Goal: Task Accomplishment & Management: Use online tool/utility

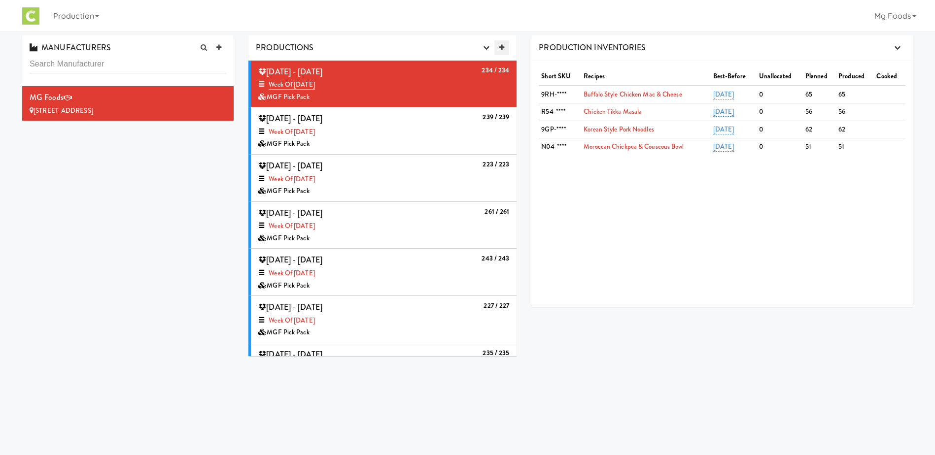
click at [502, 47] on icon at bounding box center [501, 47] width 5 height 6
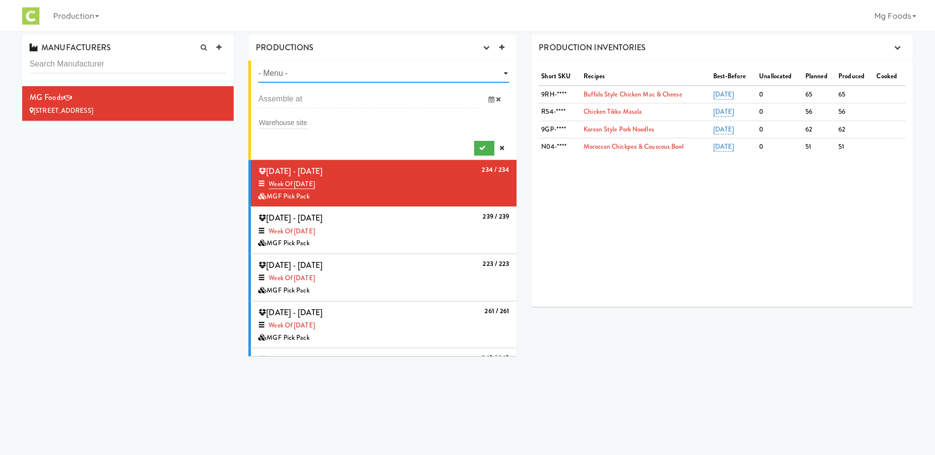
click at [302, 76] on select "- Menu - Week of [DATE] Week of [DATE] Week of [DATE] Week of [DATE] Week of [D…" at bounding box center [383, 74] width 251 height 18
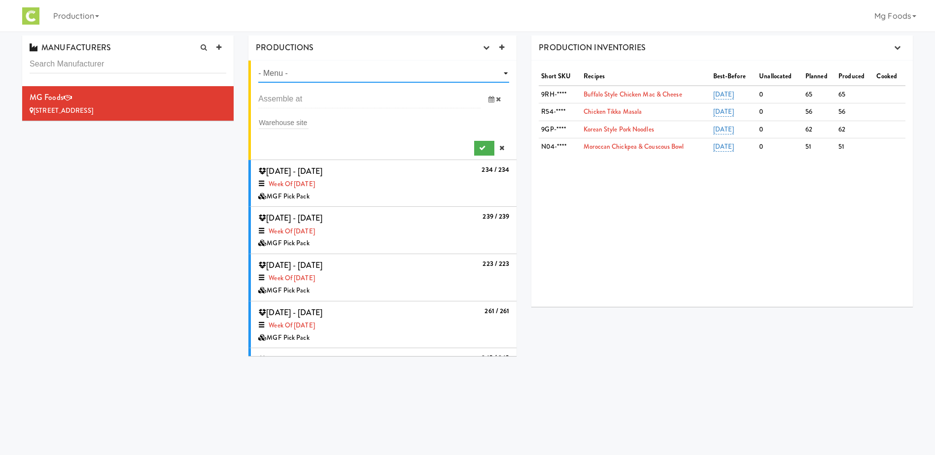
select select "number:1466"
click at [258, 65] on select "- Menu - Week of [DATE] Week of [DATE] Week of [DATE] Week of [DATE] Week of [D…" at bounding box center [383, 74] width 251 height 18
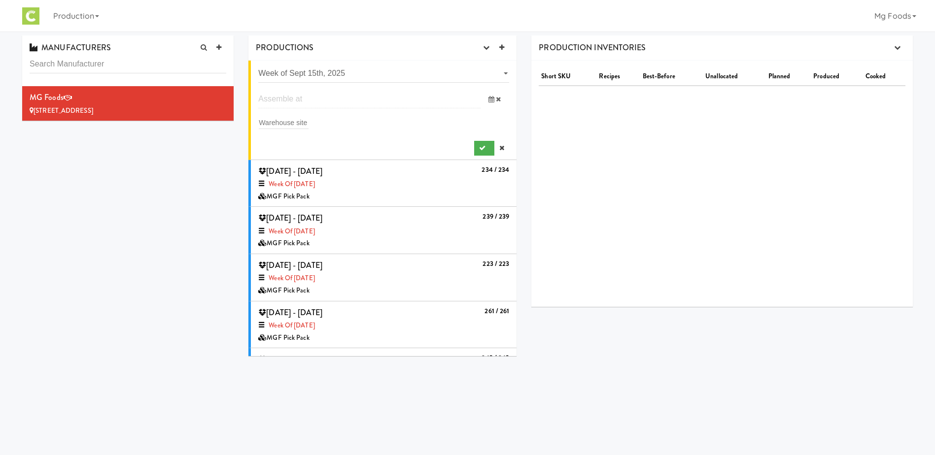
click at [297, 98] on input "text" at bounding box center [369, 99] width 222 height 18
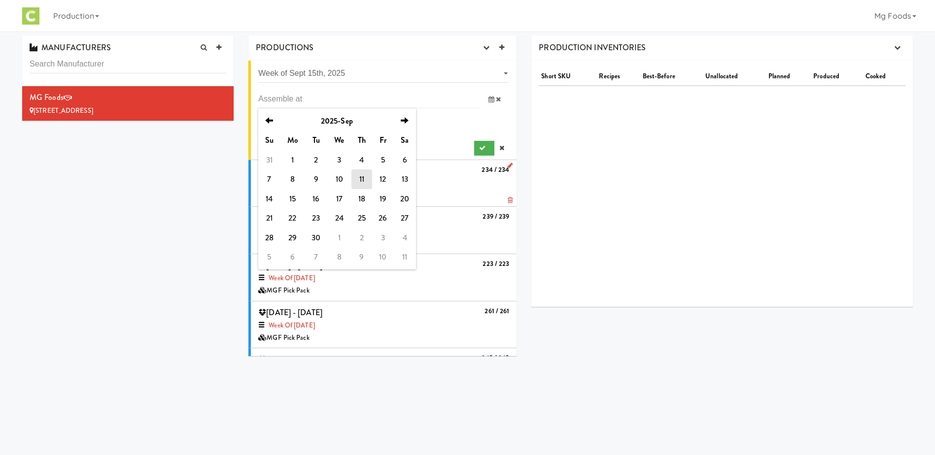
drag, startPoint x: 312, startPoint y: 202, endPoint x: 308, endPoint y: 198, distance: 6.3
click at [312, 202] on td "16" at bounding box center [316, 199] width 22 height 20
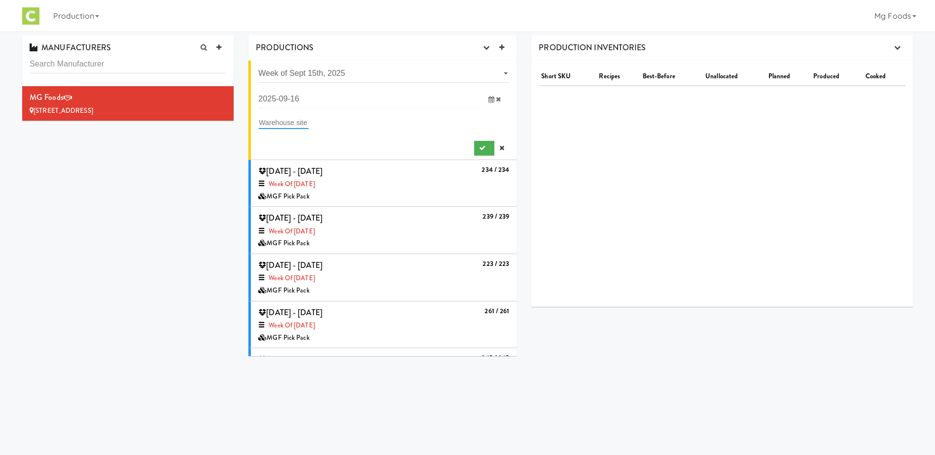
click at [284, 120] on input "text" at bounding box center [284, 122] width 50 height 13
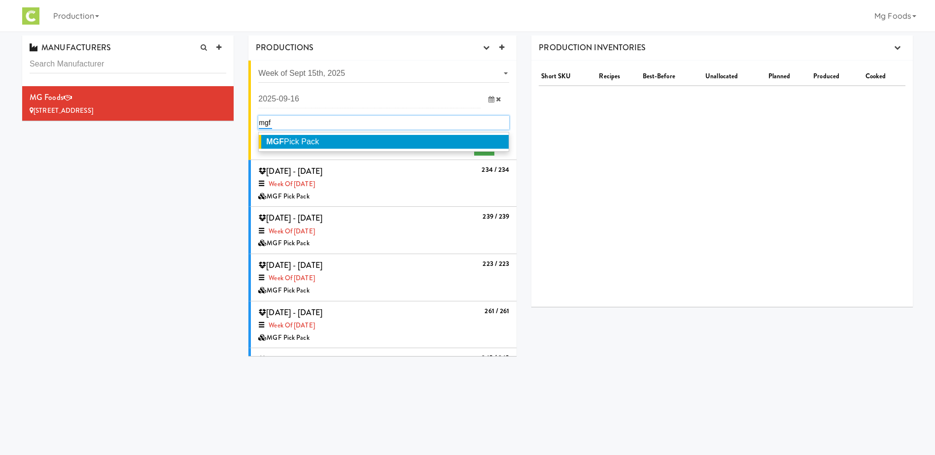
type input "mgf"
click at [319, 144] on span "MGF Pick Pack" at bounding box center [292, 141] width 53 height 8
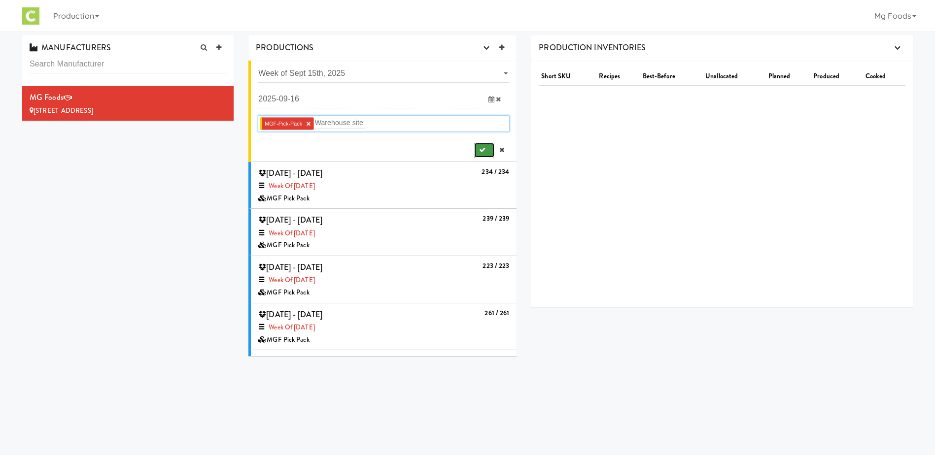
click at [479, 147] on icon "submit" at bounding box center [482, 150] width 6 height 6
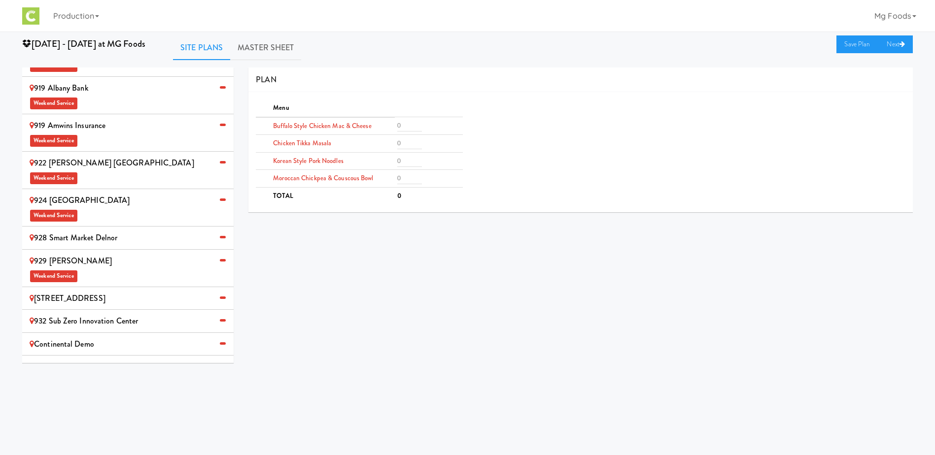
scroll to position [555, 0]
click at [95, 374] on span "Weekend Service" at bounding box center [128, 381] width 197 height 15
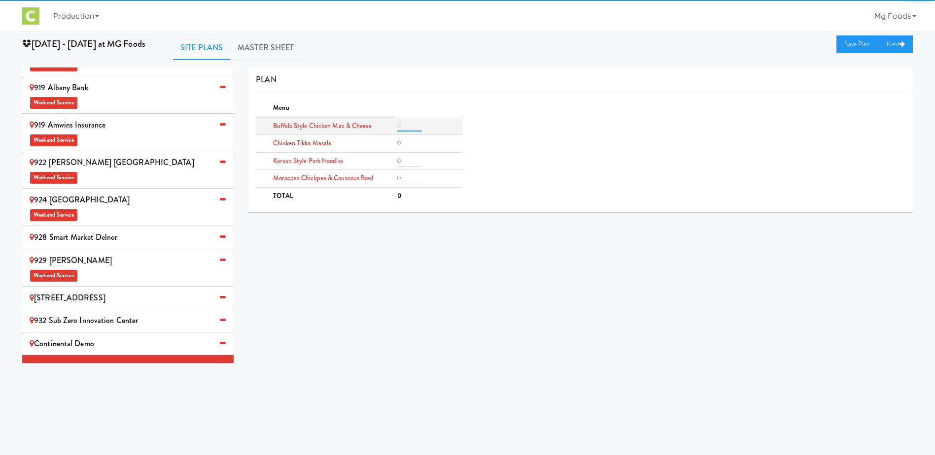
click at [409, 129] on input "number" at bounding box center [409, 126] width 25 height 12
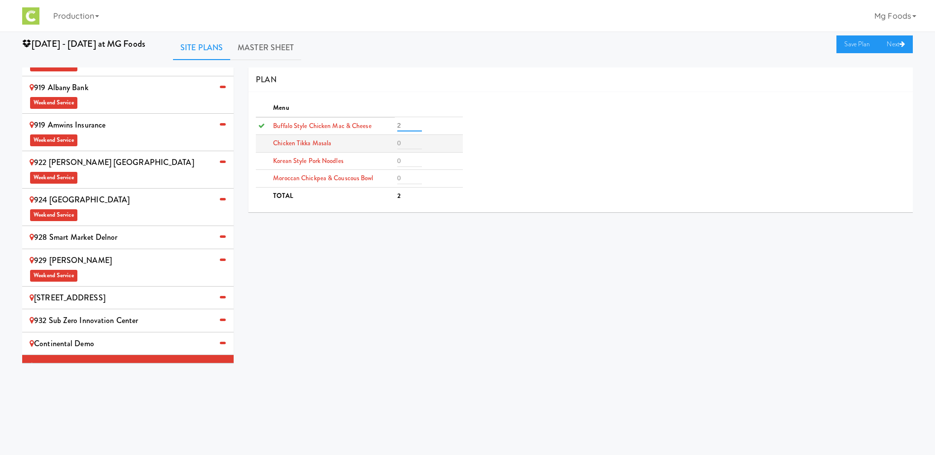
type input "2"
click at [410, 138] on input "number" at bounding box center [409, 143] width 25 height 12
type input "2"
click at [404, 162] on input "number" at bounding box center [409, 161] width 25 height 12
type input "2"
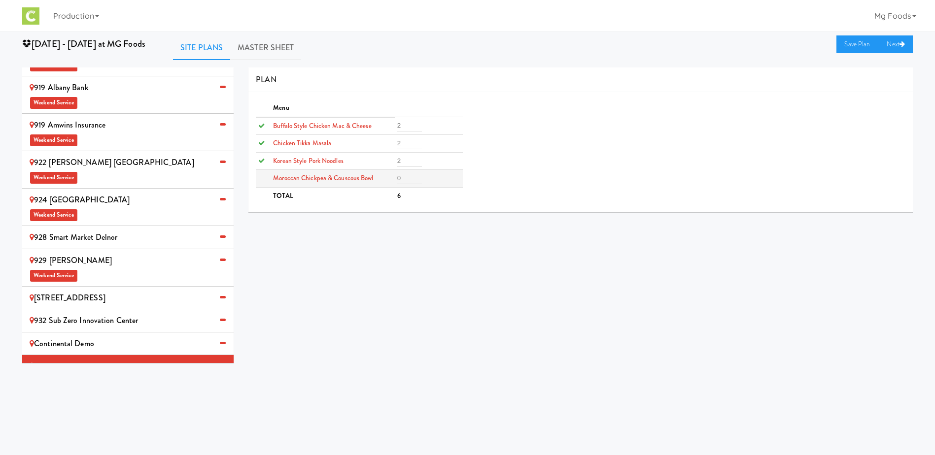
click at [407, 172] on td at bounding box center [429, 179] width 68 height 18
click at [406, 179] on input "number" at bounding box center [409, 178] width 25 height 12
type input "2"
click at [849, 41] on link "Save Plan" at bounding box center [857, 44] width 42 height 18
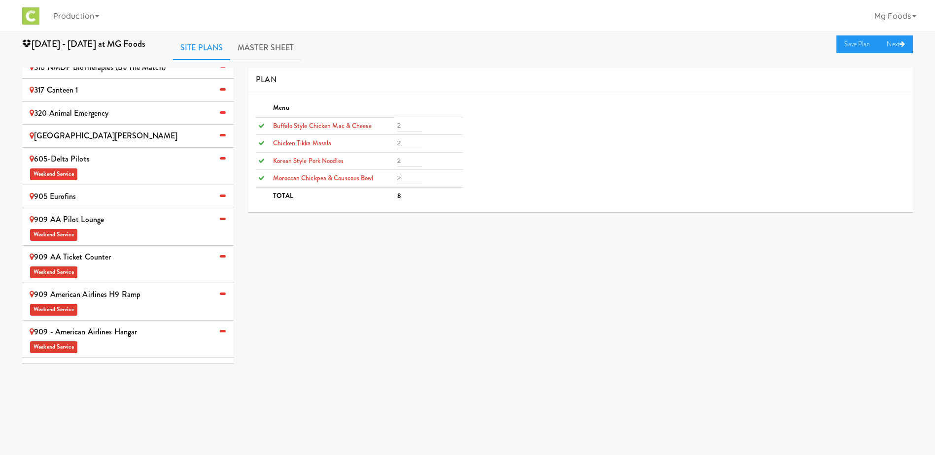
scroll to position [0, 0]
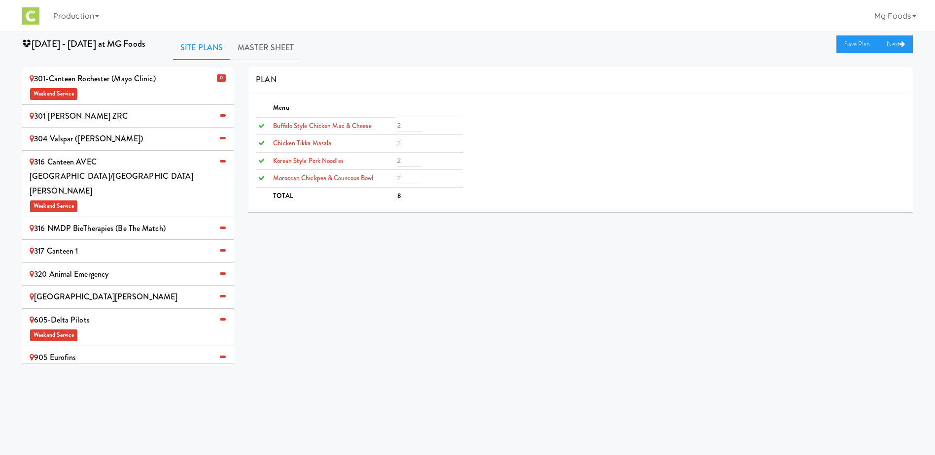
click at [95, 137] on div "304 Valspar ([PERSON_NAME])" at bounding box center [128, 139] width 197 height 15
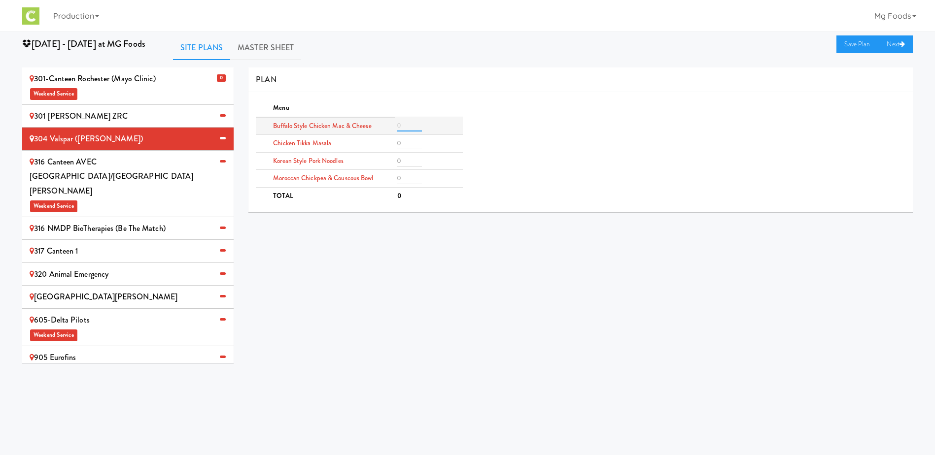
click at [409, 123] on input "number" at bounding box center [409, 126] width 25 height 12
type input "3"
click at [406, 145] on input "number" at bounding box center [409, 143] width 25 height 12
type input "3"
click at [404, 163] on input "number" at bounding box center [409, 161] width 25 height 12
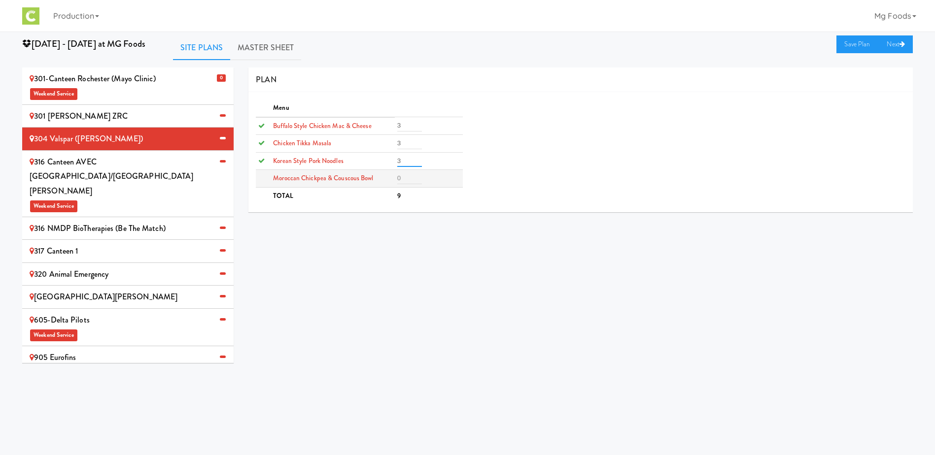
type input "3"
click at [406, 180] on input "number" at bounding box center [409, 178] width 25 height 12
type input "1"
click at [850, 41] on link "Save Plan" at bounding box center [857, 44] width 42 height 18
click at [101, 198] on span "Weekend Service" at bounding box center [128, 205] width 197 height 15
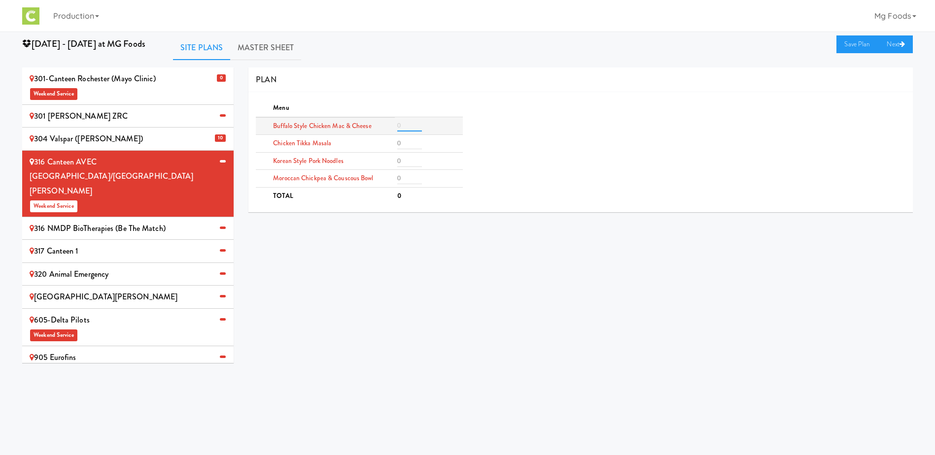
click at [405, 124] on input "number" at bounding box center [409, 126] width 25 height 12
type input "2"
click at [407, 145] on input "number" at bounding box center [409, 143] width 25 height 12
type input "2"
click at [403, 162] on input "number" at bounding box center [409, 161] width 25 height 12
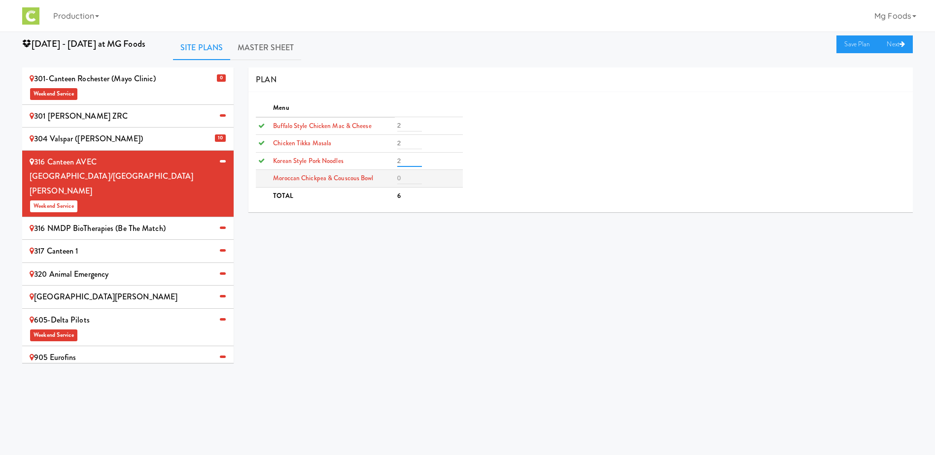
type input "2"
click at [408, 181] on input "number" at bounding box center [409, 178] width 25 height 12
type input "2"
click at [854, 49] on link "Save Plan" at bounding box center [857, 44] width 42 height 18
click at [90, 221] on div "316 NMDP BioTherapies (Be the match)" at bounding box center [128, 228] width 197 height 15
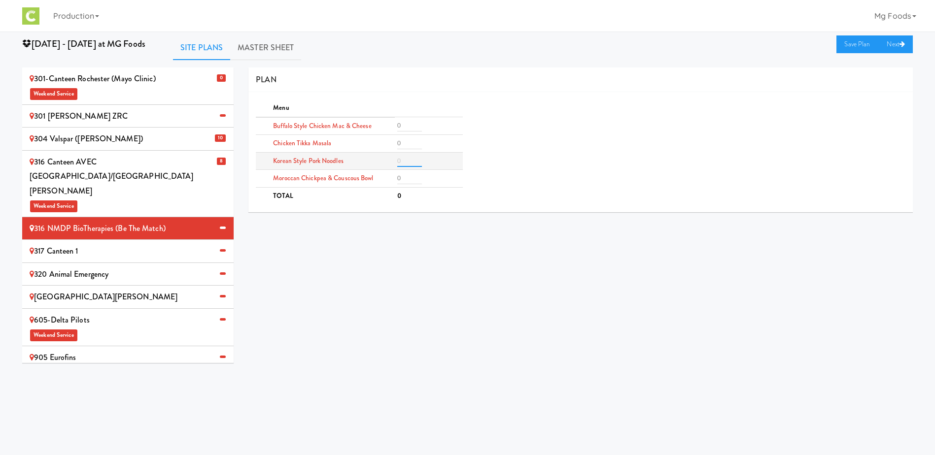
click at [400, 164] on input "number" at bounding box center [409, 161] width 25 height 12
type input "3"
click at [407, 124] on input "number" at bounding box center [409, 126] width 25 height 12
type input "2"
click at [407, 144] on input "number" at bounding box center [409, 143] width 25 height 12
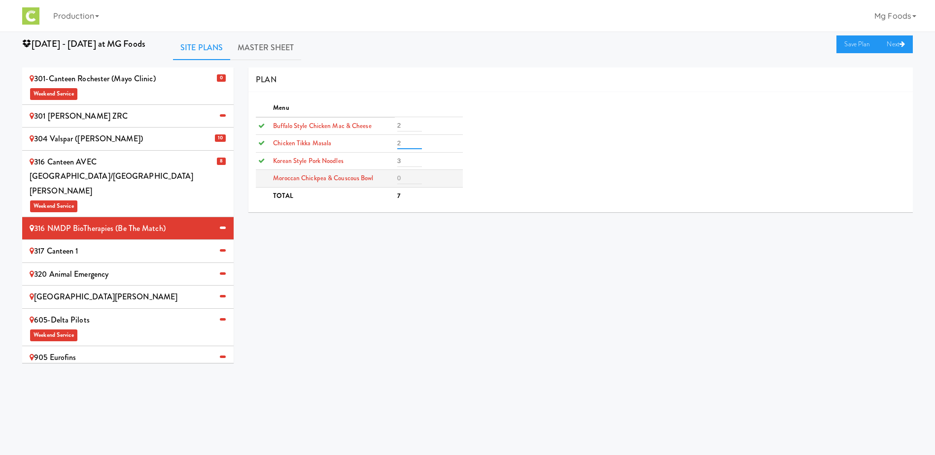
type input "2"
click at [406, 176] on input "number" at bounding box center [409, 178] width 25 height 12
type input "1"
click at [853, 41] on link "Save Plan" at bounding box center [857, 44] width 42 height 18
click at [84, 244] on div "317 Canteen 1" at bounding box center [128, 251] width 197 height 15
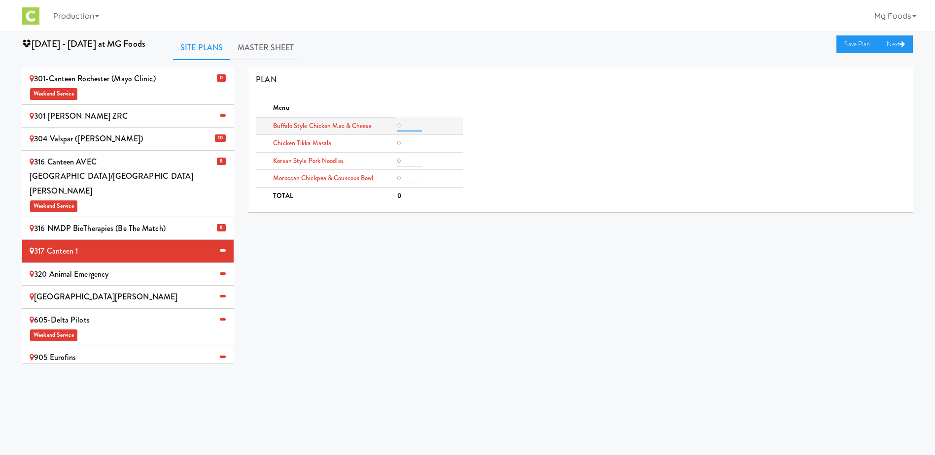
click at [402, 128] on input "number" at bounding box center [409, 126] width 25 height 12
type input "8"
click at [406, 143] on input "number" at bounding box center [409, 143] width 25 height 12
type input "8"
click at [406, 161] on input "number" at bounding box center [409, 161] width 25 height 12
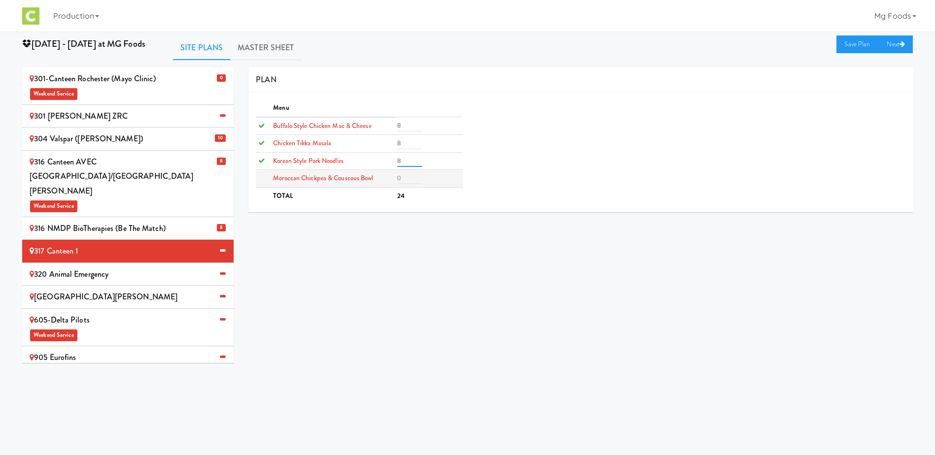
type input "8"
click at [405, 183] on input "number" at bounding box center [409, 178] width 25 height 12
type input "4"
click at [863, 44] on link "Save Plan" at bounding box center [857, 44] width 42 height 18
click at [104, 267] on div "320 Animal Emergency" at bounding box center [128, 274] width 197 height 15
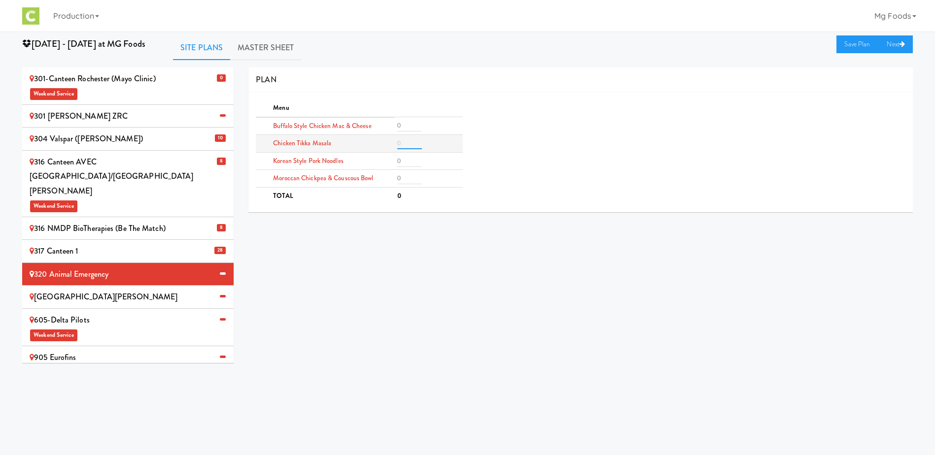
click at [401, 143] on input "number" at bounding box center [409, 143] width 25 height 12
type input "3"
click at [402, 162] on input "number" at bounding box center [409, 161] width 25 height 12
type input "3"
click at [408, 126] on input "number" at bounding box center [409, 126] width 25 height 12
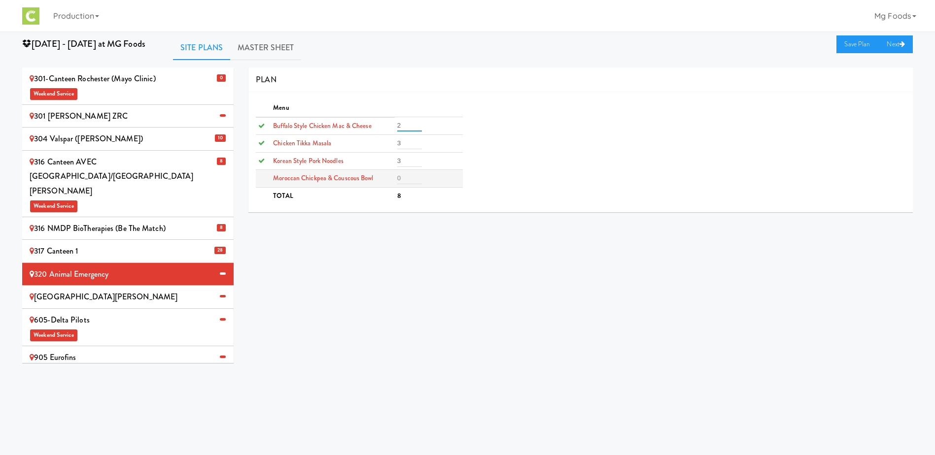
type input "2"
click at [405, 177] on input "number" at bounding box center [409, 178] width 25 height 12
type input "2"
click at [844, 45] on link "Save Plan" at bounding box center [857, 44] width 42 height 18
click at [99, 290] on div "[GEOGRAPHIC_DATA][PERSON_NAME]" at bounding box center [128, 297] width 197 height 15
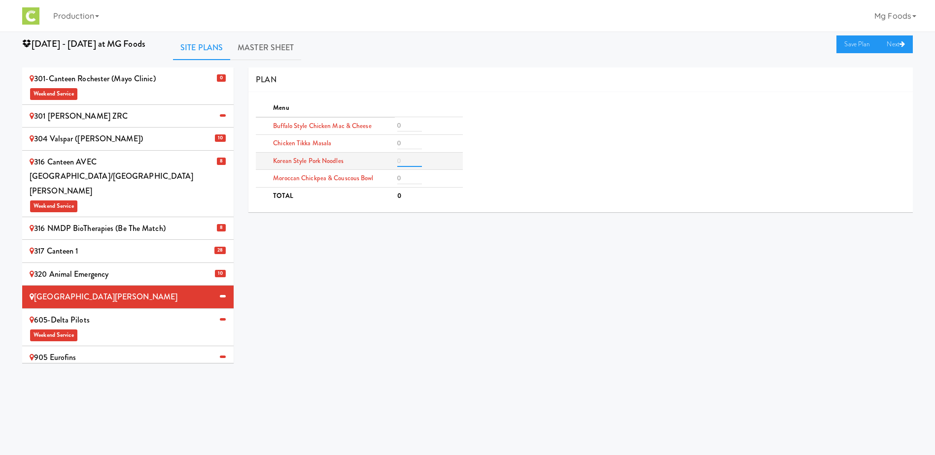
click at [407, 160] on input "number" at bounding box center [409, 161] width 25 height 12
type input "3"
click at [410, 125] on input "number" at bounding box center [409, 126] width 25 height 12
type input "2"
click at [407, 140] on input "number" at bounding box center [409, 143] width 25 height 12
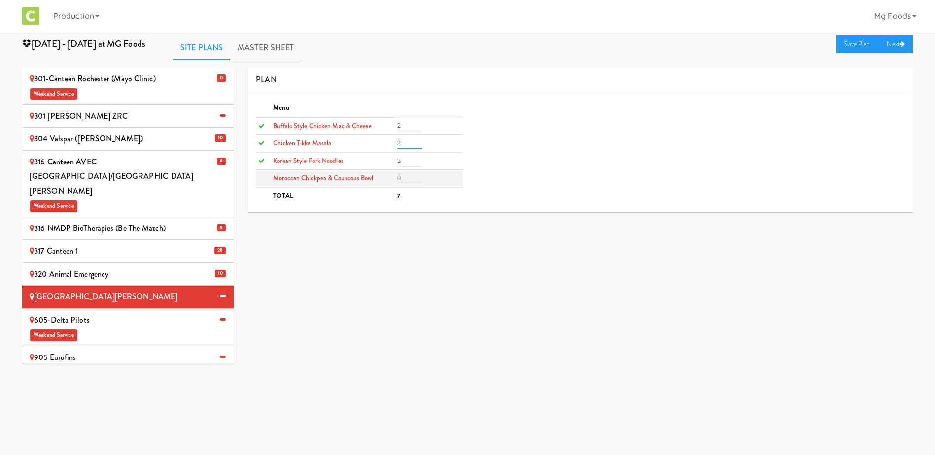
type input "2"
click at [405, 181] on input "number" at bounding box center [409, 178] width 25 height 12
type input "1"
click at [849, 46] on link "Save Plan" at bounding box center [857, 44] width 42 height 18
click at [138, 313] on div "605-Delta Pilots Weekend Service" at bounding box center [128, 327] width 197 height 29
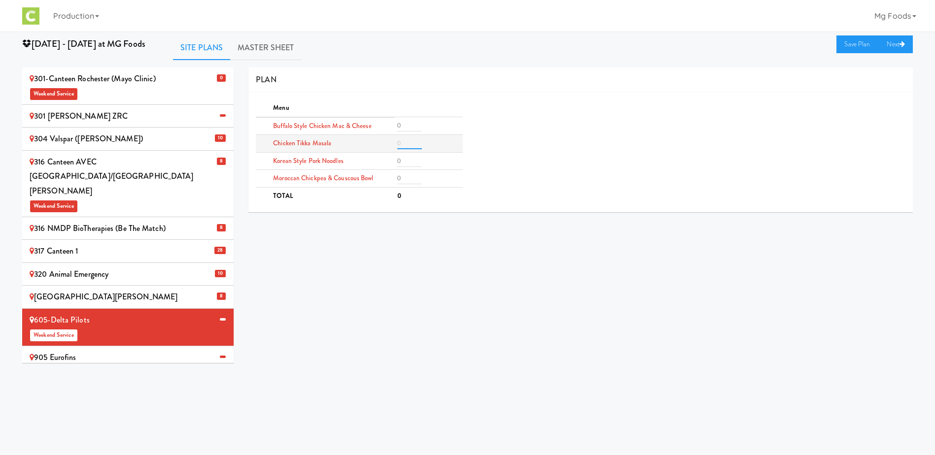
click at [403, 143] on input "number" at bounding box center [409, 143] width 25 height 12
type input "3"
click at [405, 165] on input "number" at bounding box center [409, 161] width 25 height 12
type input "3"
click at [405, 176] on input "number" at bounding box center [409, 178] width 25 height 12
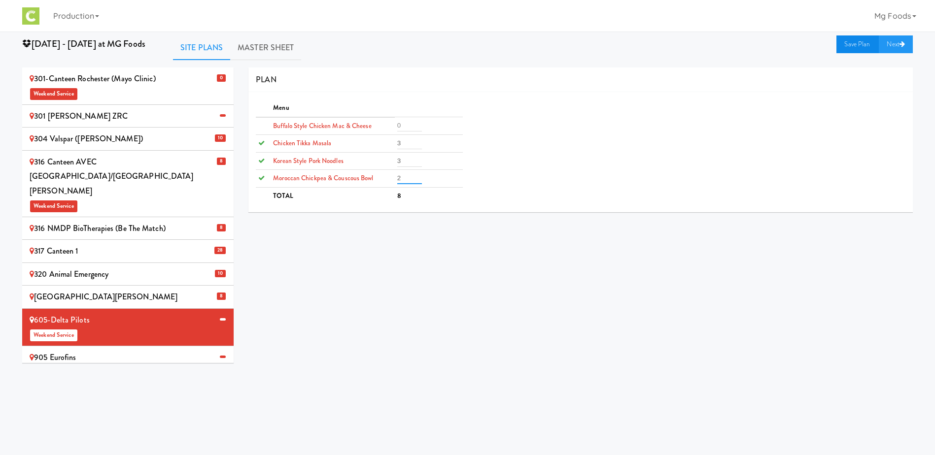
type input "2"
click at [851, 46] on link "Save Plan" at bounding box center [857, 44] width 42 height 18
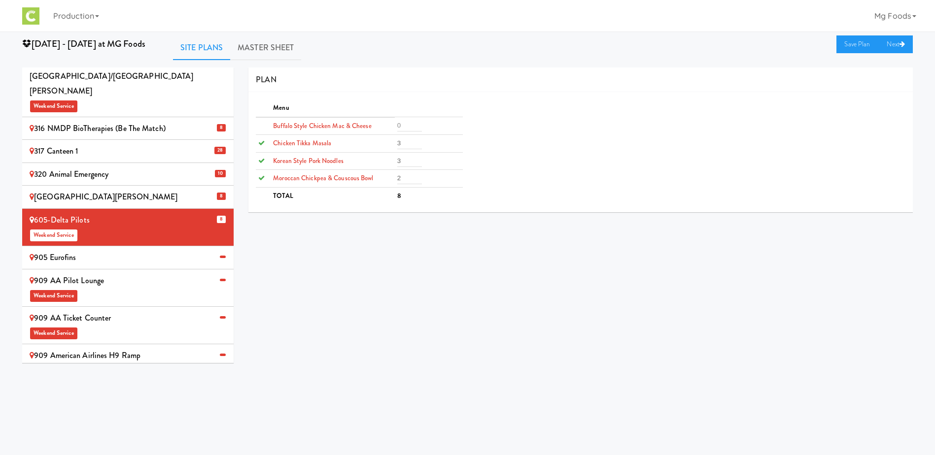
scroll to position [197, 0]
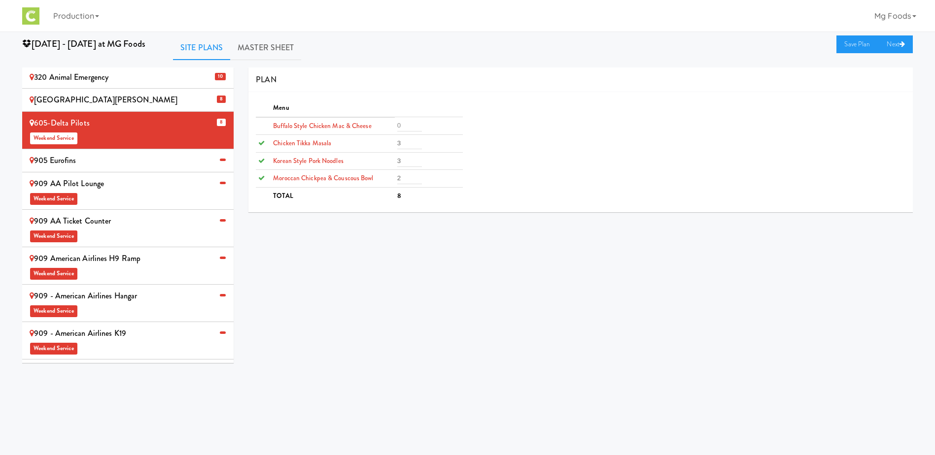
click at [114, 214] on div "909 AA Ticket Counter Weekend Service" at bounding box center [128, 228] width 197 height 29
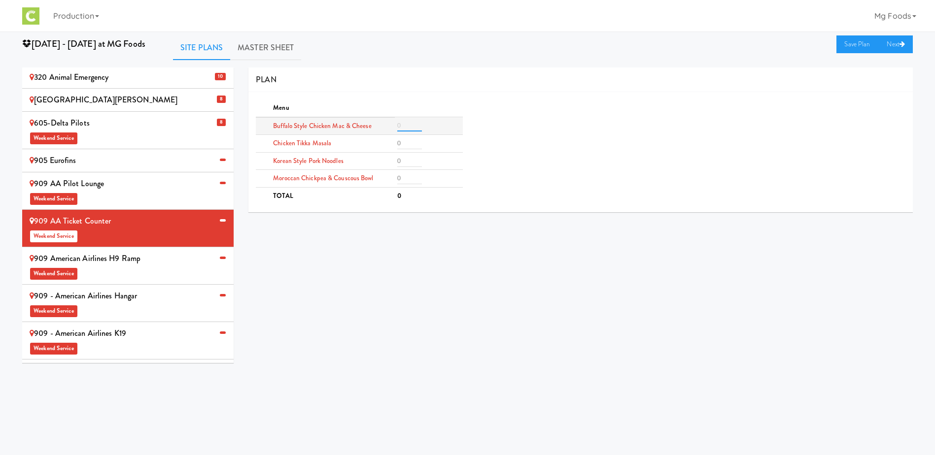
click at [404, 124] on input "number" at bounding box center [409, 126] width 25 height 12
type input "2"
click at [403, 177] on input "number" at bounding box center [409, 178] width 25 height 12
type input "2"
click at [850, 43] on link "Save Plan" at bounding box center [857, 44] width 42 height 18
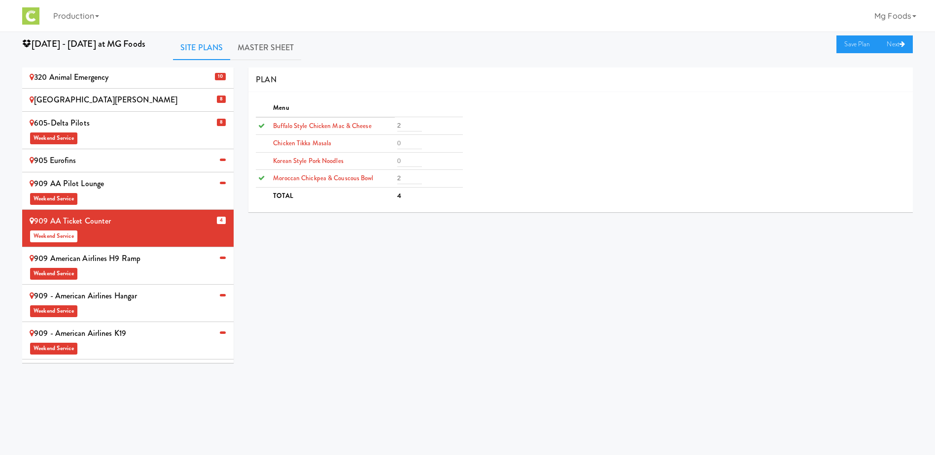
click at [145, 251] on div "909 American Airlines H9 Ramp Weekend Service" at bounding box center [128, 265] width 197 height 29
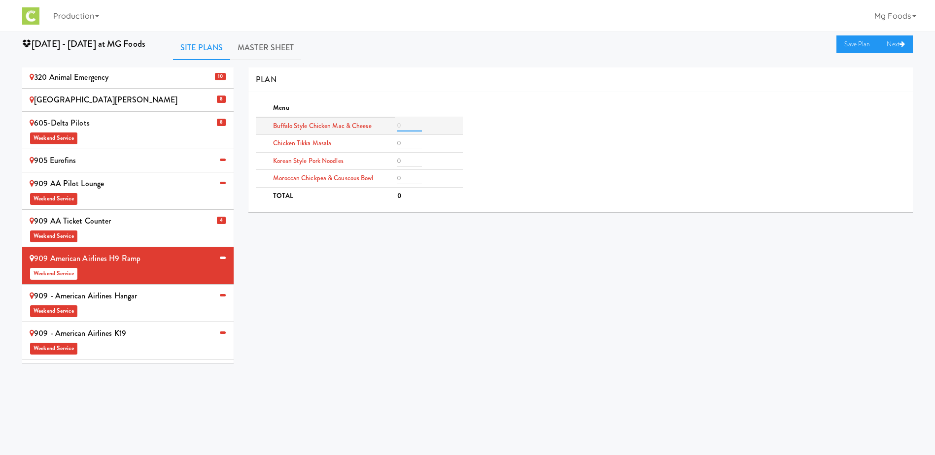
click at [407, 123] on input "number" at bounding box center [409, 126] width 25 height 12
type input "3"
click at [404, 143] on input "number" at bounding box center [409, 143] width 25 height 12
type input "3"
click at [408, 179] on input "number" at bounding box center [409, 178] width 25 height 12
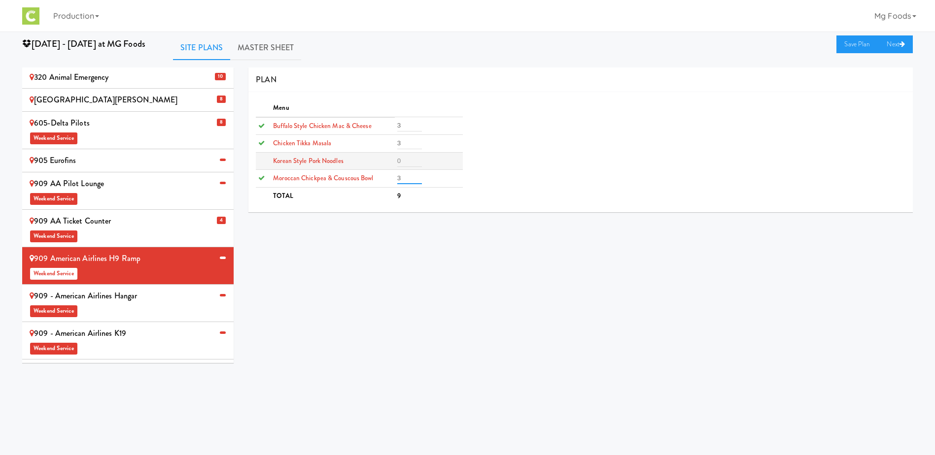
type input "3"
click at [404, 161] on input "number" at bounding box center [409, 161] width 25 height 12
type input "3"
click at [849, 43] on link "Save Plan" at bounding box center [857, 44] width 42 height 18
click at [138, 289] on div "909 - American Airlines Hangar Weekend Service" at bounding box center [128, 303] width 197 height 29
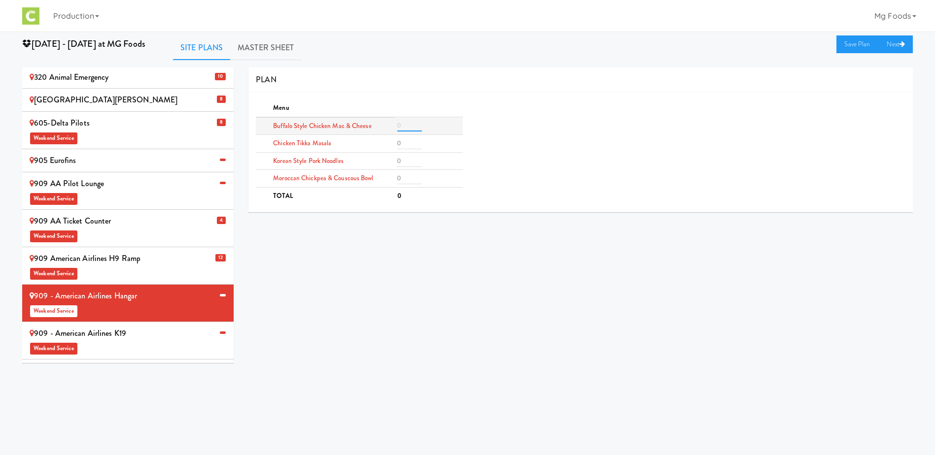
click at [408, 125] on input "number" at bounding box center [409, 126] width 25 height 12
type input "3"
click at [405, 146] on input "number" at bounding box center [409, 143] width 25 height 12
type input "3"
click at [409, 178] on input "number" at bounding box center [409, 178] width 25 height 12
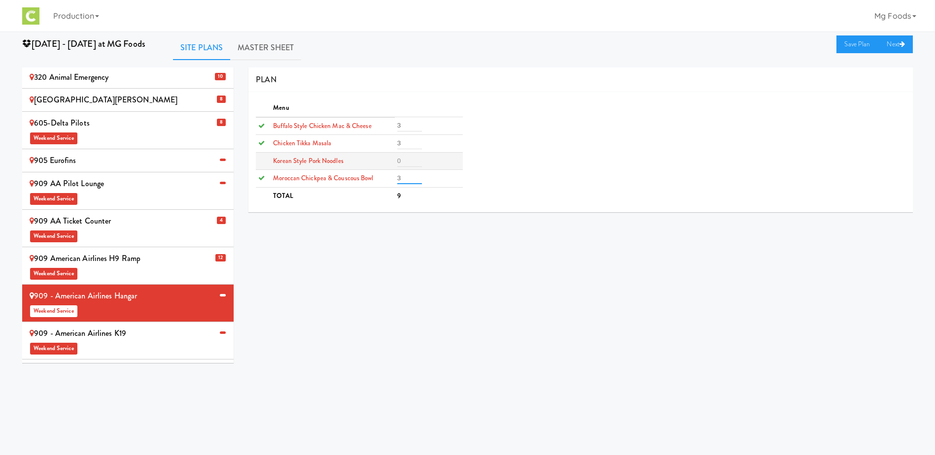
type input "3"
click at [407, 158] on input "number" at bounding box center [409, 161] width 25 height 12
type input "3"
click at [852, 46] on link "Save Plan" at bounding box center [857, 44] width 42 height 18
click at [137, 326] on div "909 - American Airlines K19 Weekend Service" at bounding box center [128, 340] width 197 height 29
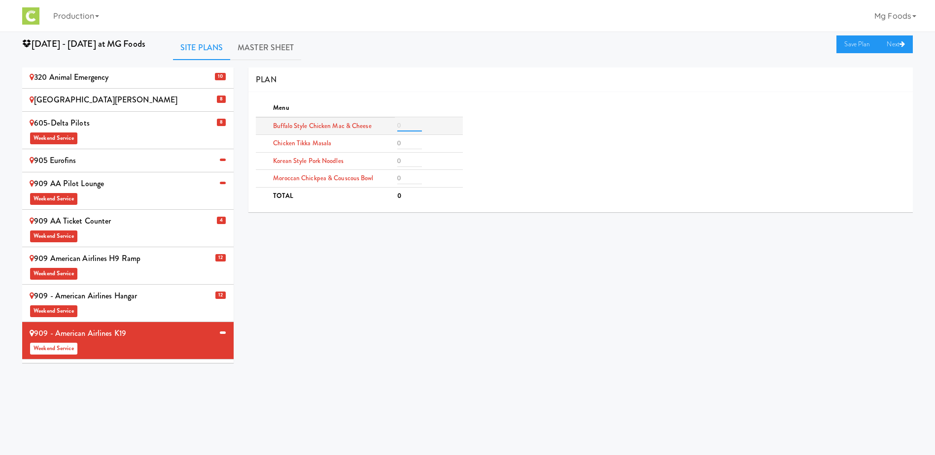
click at [402, 124] on input "number" at bounding box center [409, 126] width 25 height 12
type input "3"
click at [406, 177] on input "number" at bounding box center [409, 178] width 25 height 12
type input "3"
click at [407, 159] on input "number" at bounding box center [409, 161] width 25 height 12
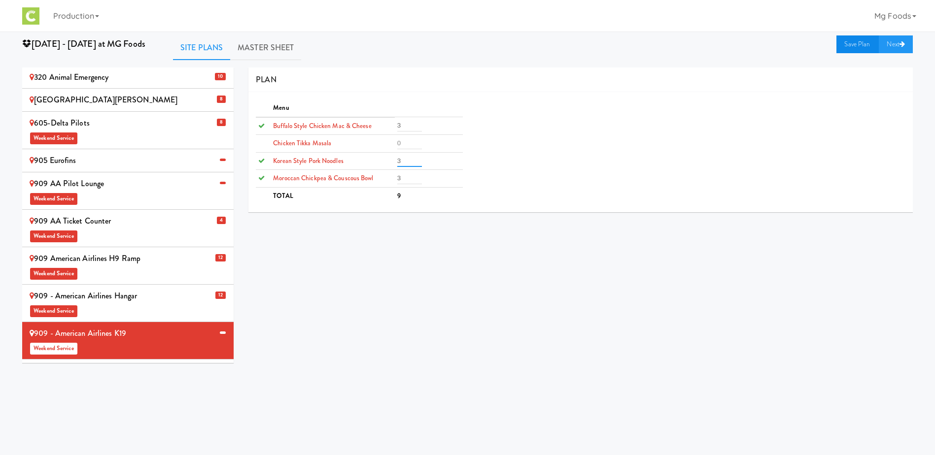
type input "3"
click at [860, 41] on link "Save Plan" at bounding box center [857, 44] width 42 height 18
click at [101, 176] on div "909 AA Pilot Lounge Weekend Service" at bounding box center [128, 190] width 197 height 29
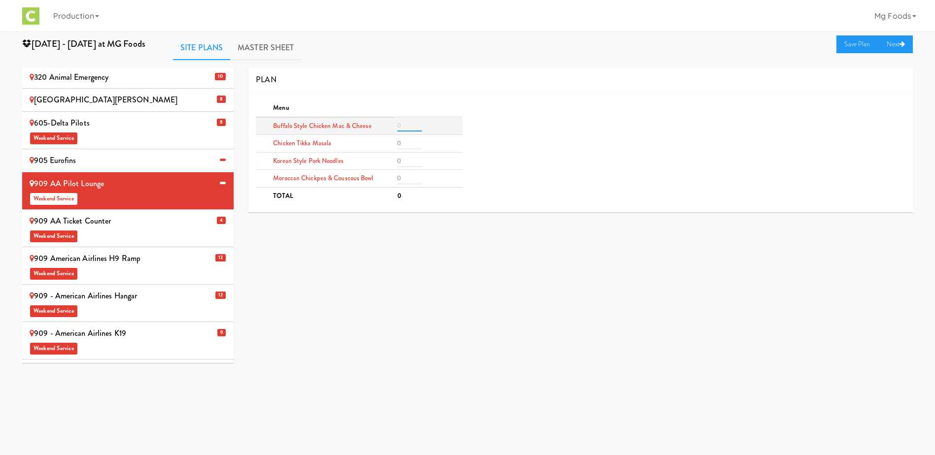
click at [412, 128] on input "number" at bounding box center [409, 126] width 25 height 12
type input "1"
click at [410, 140] on input "number" at bounding box center [409, 143] width 25 height 12
type input "1"
click at [411, 177] on input "number" at bounding box center [409, 178] width 25 height 12
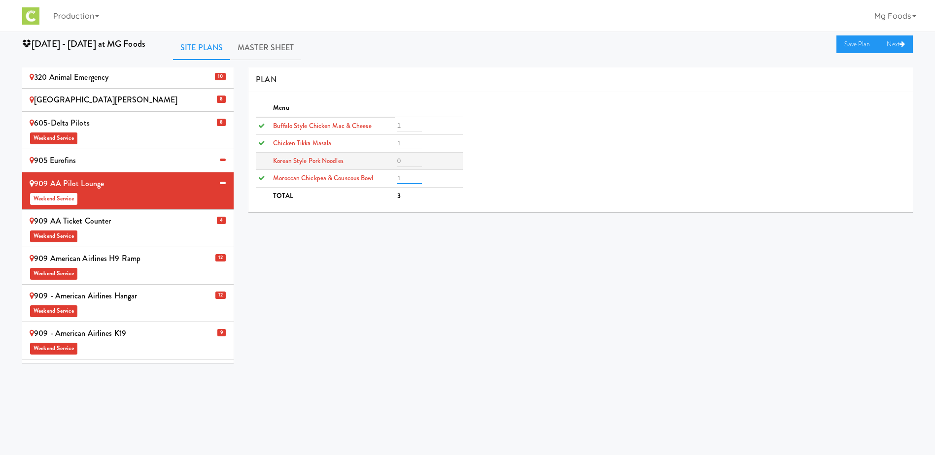
type input "1"
click at [407, 159] on input "number" at bounding box center [409, 161] width 25 height 12
type input "1"
click at [857, 49] on link "Save Plan" at bounding box center [857, 44] width 42 height 18
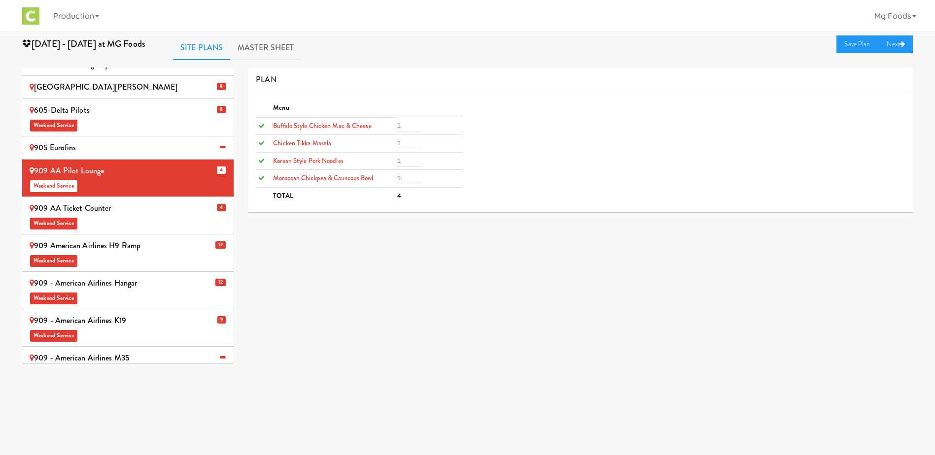
scroll to position [246, 0]
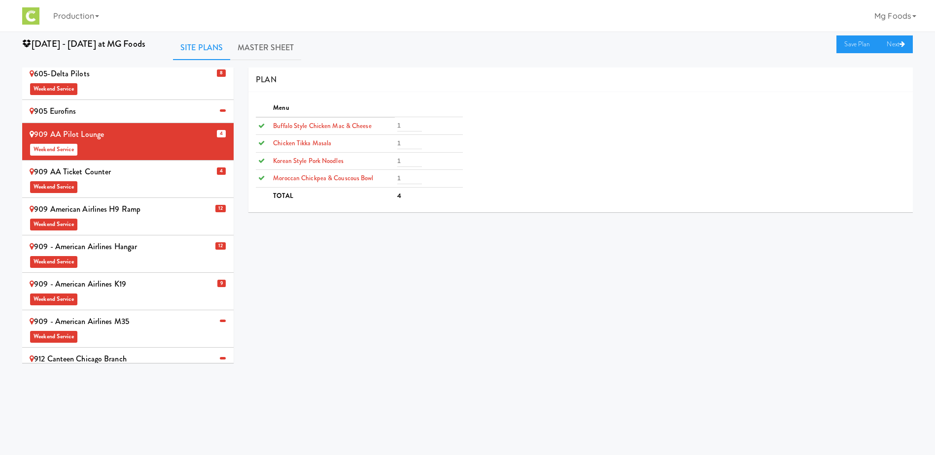
click at [140, 314] on div "909 - American Airlines M35 Weekend Service" at bounding box center [128, 328] width 197 height 29
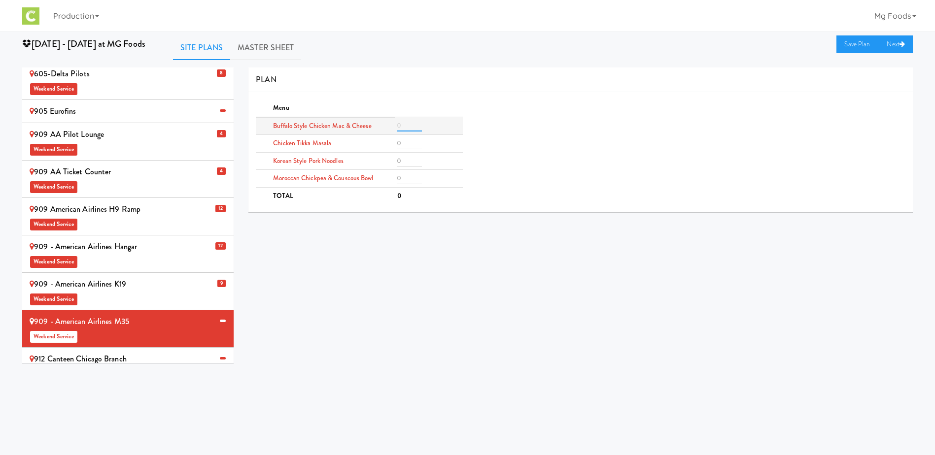
click at [408, 129] on input "number" at bounding box center [409, 126] width 25 height 12
type input "1"
click at [404, 143] on input "number" at bounding box center [409, 143] width 25 height 12
type input "1"
click at [405, 178] on input "number" at bounding box center [409, 178] width 25 height 12
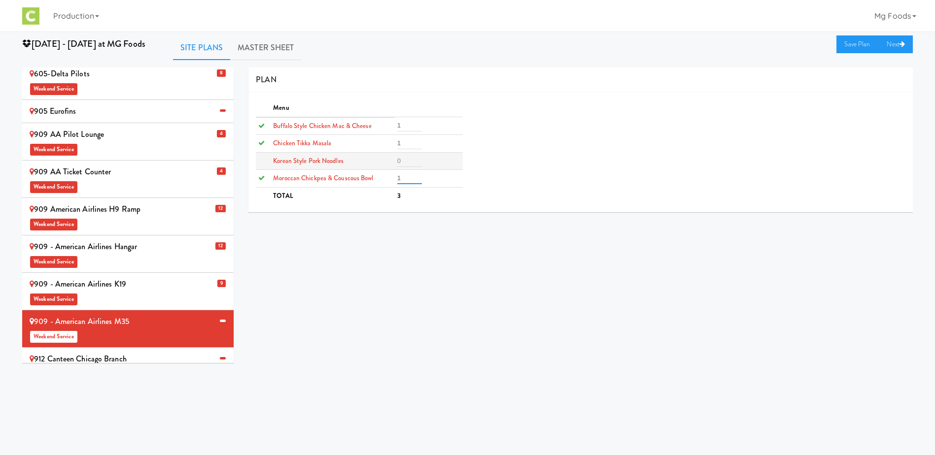
type input "1"
click at [409, 162] on input "number" at bounding box center [409, 161] width 25 height 12
type input "1"
click at [850, 40] on link "Save Plan" at bounding box center [857, 44] width 42 height 18
click at [154, 352] on div "912 Canteen Chicago Branch Weekend Service" at bounding box center [128, 366] width 197 height 29
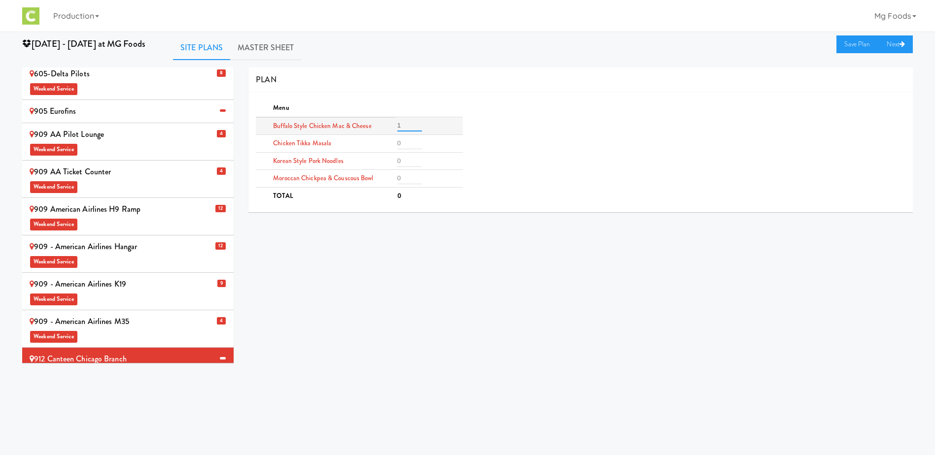
click at [417, 123] on input "1" at bounding box center [409, 126] width 25 height 12
type input "2"
click at [421, 121] on input "2" at bounding box center [409, 126] width 25 height 12
drag, startPoint x: 399, startPoint y: 165, endPoint x: 404, endPoint y: 163, distance: 5.5
click at [401, 165] on input "number" at bounding box center [409, 161] width 25 height 12
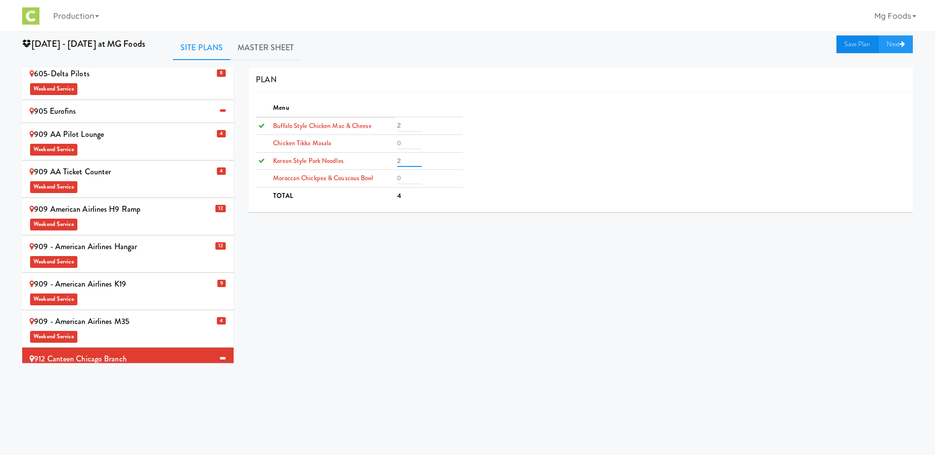
type input "2"
click at [849, 43] on link "Save Plan" at bounding box center [857, 44] width 42 height 18
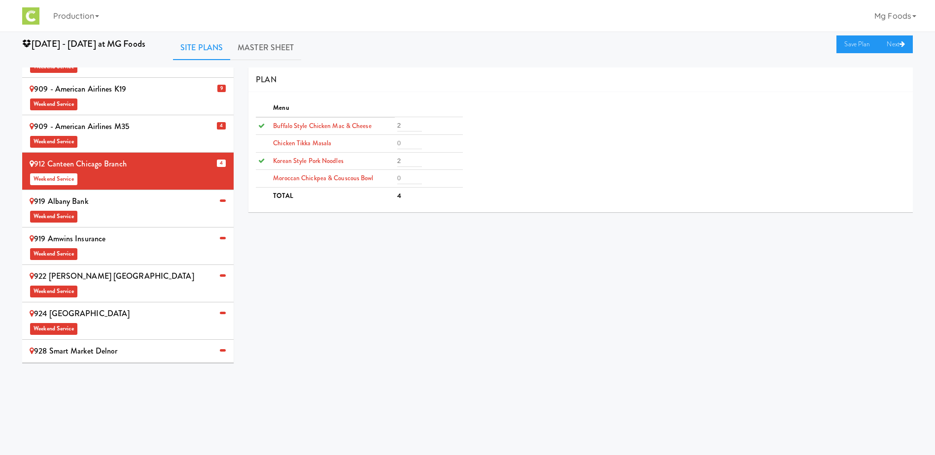
scroll to position [444, 0]
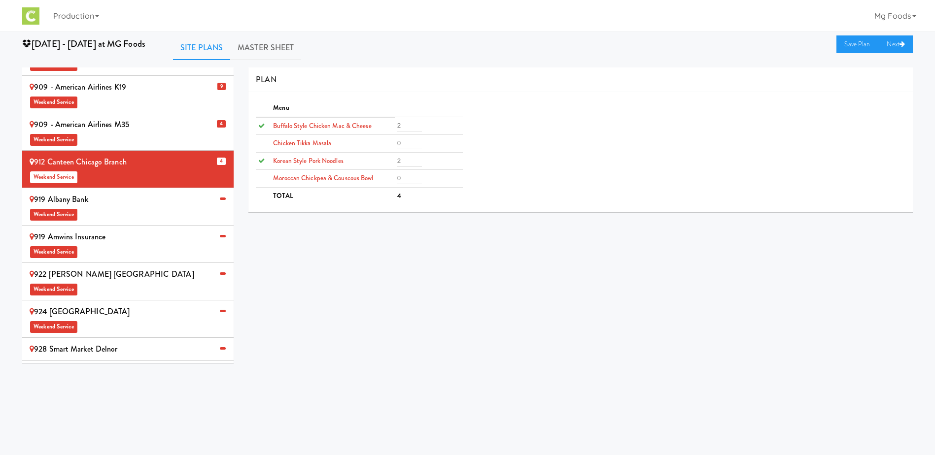
click at [112, 282] on span "Weekend Service" at bounding box center [128, 289] width 197 height 15
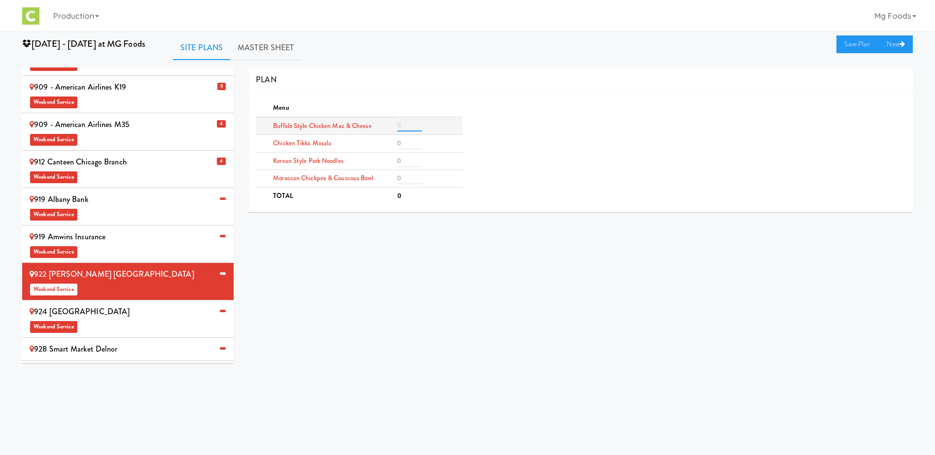
click at [412, 125] on input "number" at bounding box center [409, 126] width 25 height 12
type input "2"
click at [406, 143] on input "number" at bounding box center [409, 143] width 25 height 12
type input "2"
click at [410, 182] on input "number" at bounding box center [409, 178] width 25 height 12
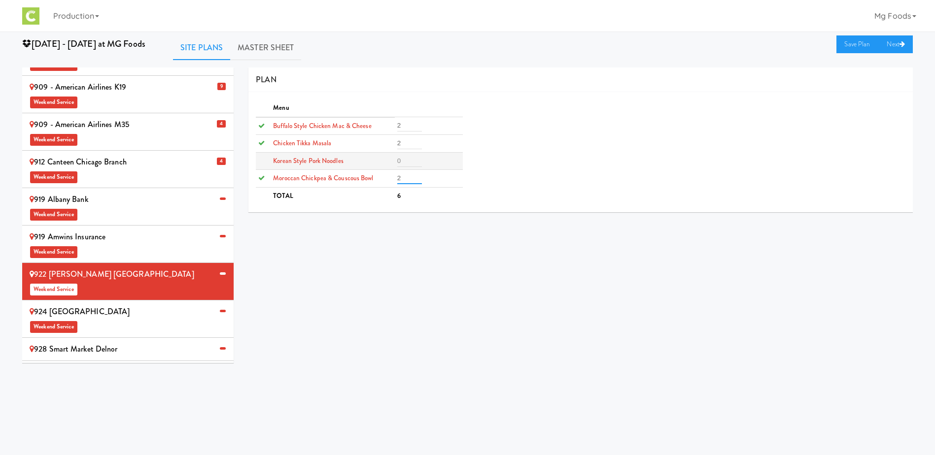
type input "2"
click at [404, 164] on input "number" at bounding box center [409, 161] width 25 height 12
type input "2"
click at [853, 48] on link "Save Plan" at bounding box center [857, 44] width 42 height 18
click at [120, 342] on div "928 Smart Market Delnor" at bounding box center [128, 349] width 197 height 15
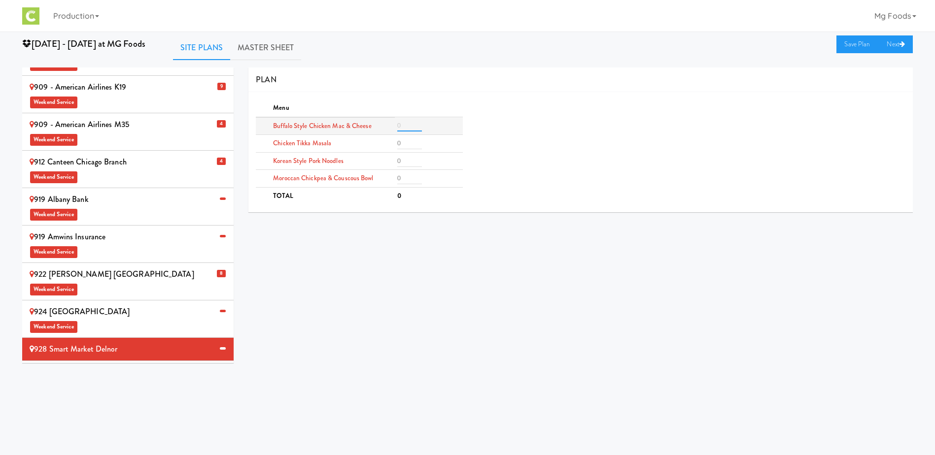
click at [408, 127] on input "number" at bounding box center [409, 126] width 25 height 12
type input "6"
click at [407, 145] on input "number" at bounding box center [409, 143] width 25 height 12
type input "4"
click at [402, 181] on input "number" at bounding box center [409, 178] width 25 height 12
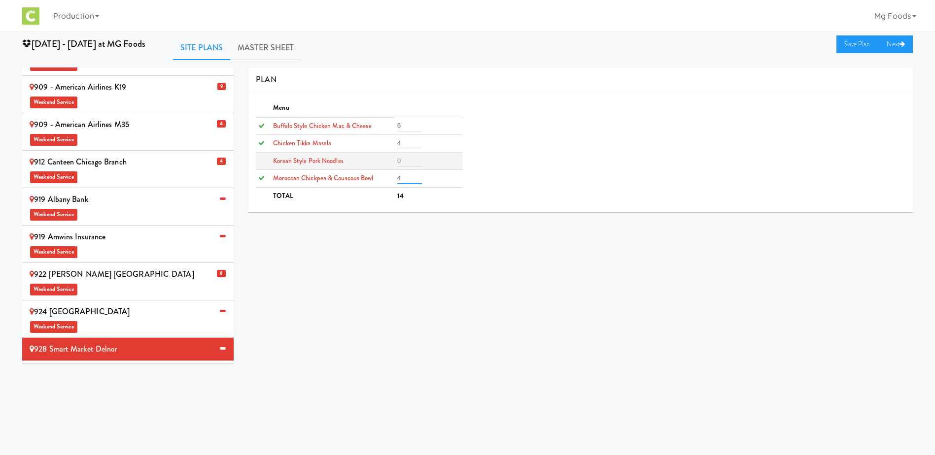
type input "4"
click at [403, 159] on input "number" at bounding box center [409, 161] width 25 height 12
type input "4"
click at [852, 44] on link "Save Plan" at bounding box center [857, 44] width 42 height 18
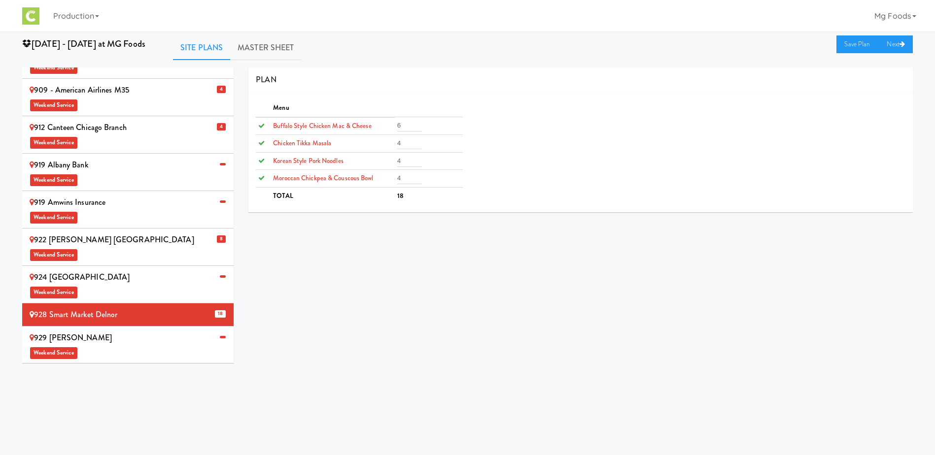
scroll to position [493, 0]
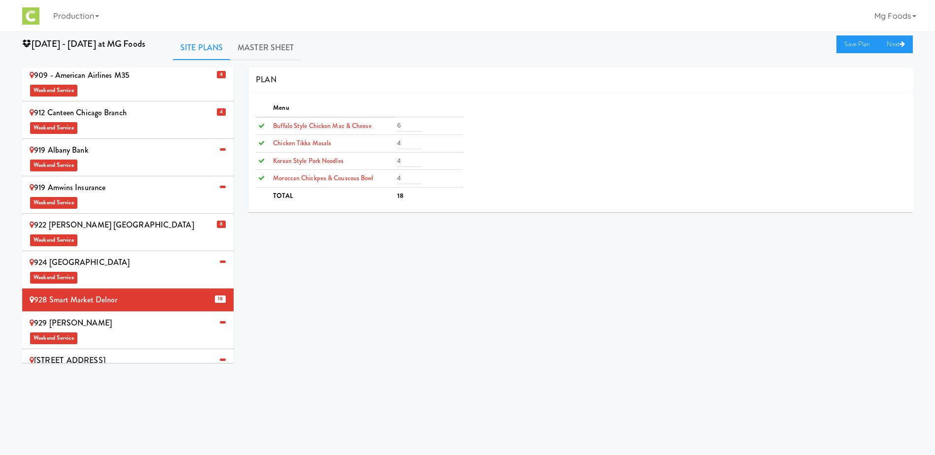
click at [114, 255] on div "924 Midwestern University Weekend Service" at bounding box center [128, 269] width 197 height 29
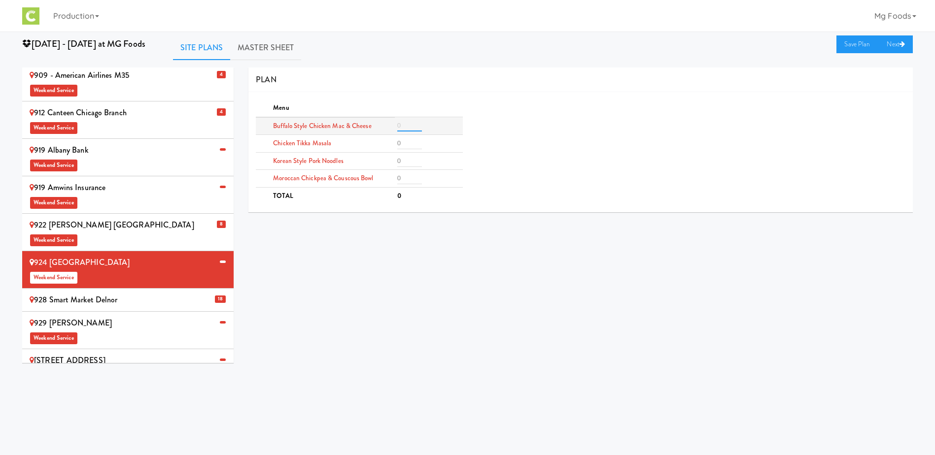
click at [406, 125] on input "number" at bounding box center [409, 126] width 25 height 12
type input "2"
click at [403, 142] on input "number" at bounding box center [409, 143] width 25 height 12
type input "2"
click at [405, 178] on input "number" at bounding box center [409, 178] width 25 height 12
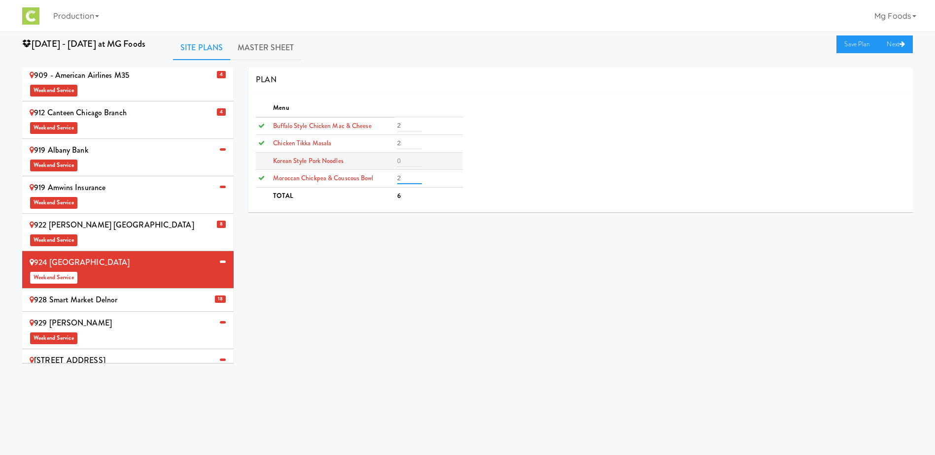
type input "2"
click at [407, 159] on input "number" at bounding box center [409, 161] width 25 height 12
type input "2"
click at [861, 42] on link "Save Plan" at bounding box center [857, 44] width 42 height 18
click at [113, 316] on div "929 Ikea Joliet Weekend Service" at bounding box center [128, 330] width 197 height 29
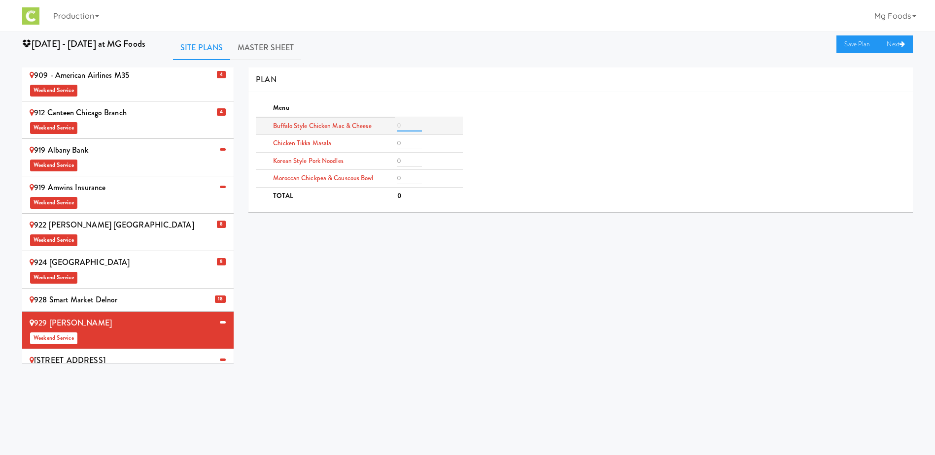
click at [405, 126] on input "number" at bounding box center [409, 126] width 25 height 12
type input "2"
click at [411, 143] on input "number" at bounding box center [409, 143] width 25 height 12
type input "2"
click at [411, 175] on input "number" at bounding box center [409, 178] width 25 height 12
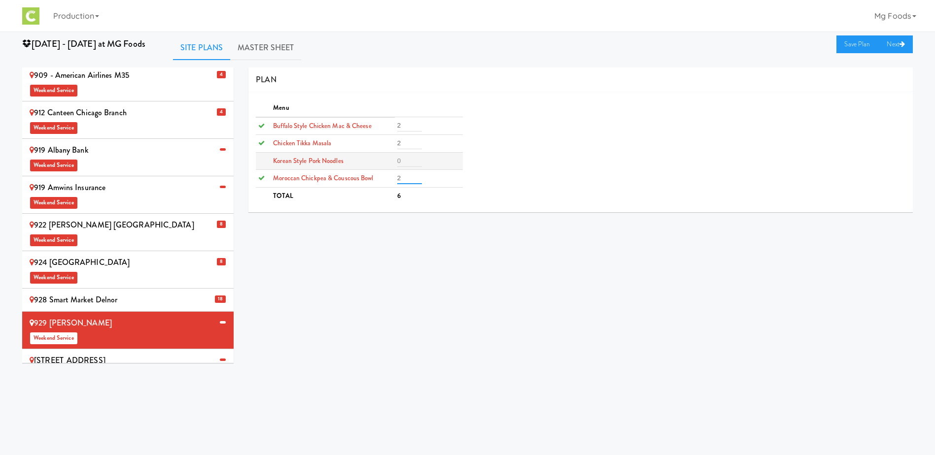
type input "2"
click at [405, 161] on input "number" at bounding box center [409, 161] width 25 height 12
type input "2"
click at [849, 43] on link "Save Plan" at bounding box center [857, 44] width 42 height 18
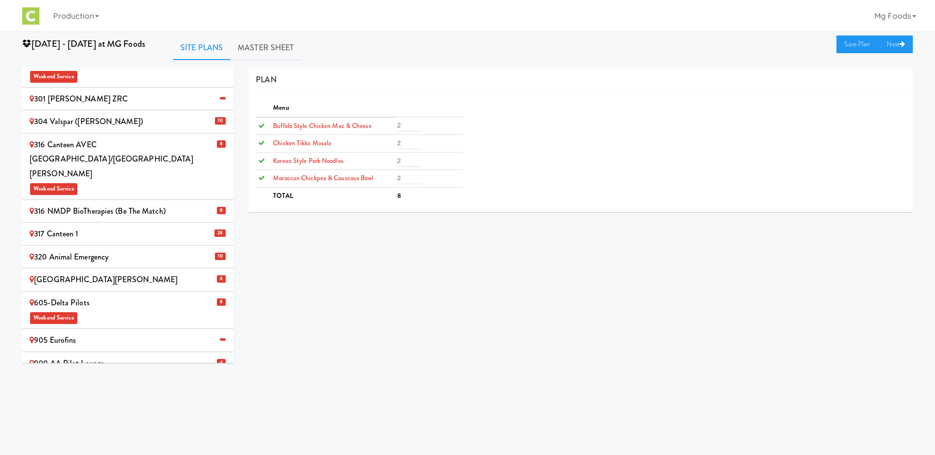
scroll to position [0, 0]
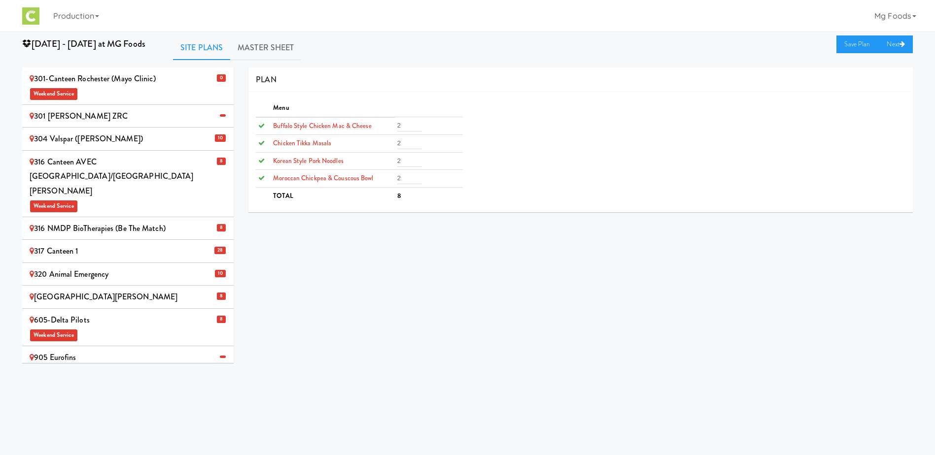
click at [118, 75] on div "301-Canteen Rochester (Mayo Clinic) Weekend Service" at bounding box center [128, 85] width 197 height 29
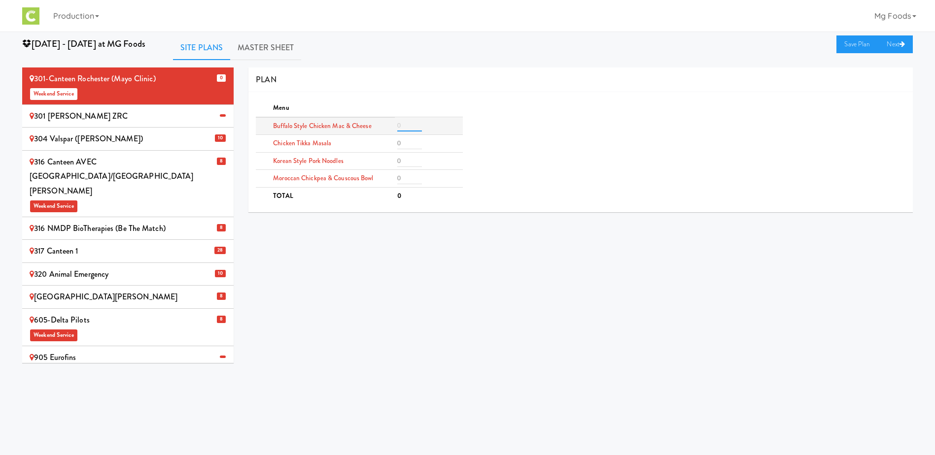
click at [401, 126] on input "number" at bounding box center [409, 126] width 25 height 12
type input "4"
click at [405, 147] on input "number" at bounding box center [409, 143] width 25 height 12
type input "4"
drag, startPoint x: 405, startPoint y: 160, endPoint x: 399, endPoint y: 180, distance: 20.6
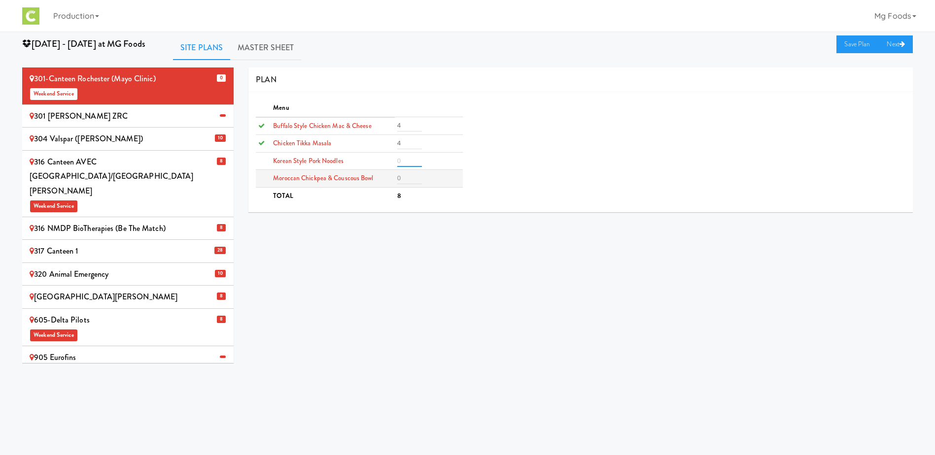
click at [405, 161] on input "number" at bounding box center [409, 161] width 25 height 12
type input "4"
click at [399, 182] on input "number" at bounding box center [409, 178] width 25 height 12
type input "4"
click at [856, 46] on link "Save Plan" at bounding box center [857, 44] width 42 height 18
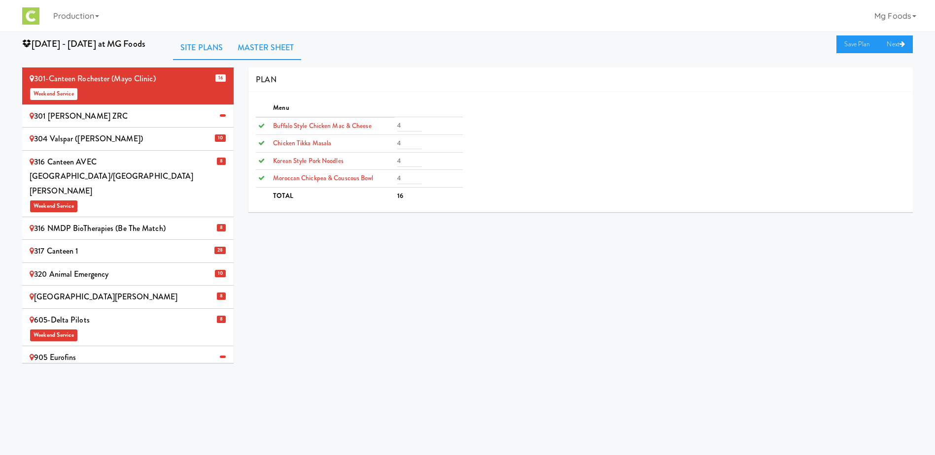
click at [273, 47] on link "Master Sheet" at bounding box center [265, 47] width 71 height 25
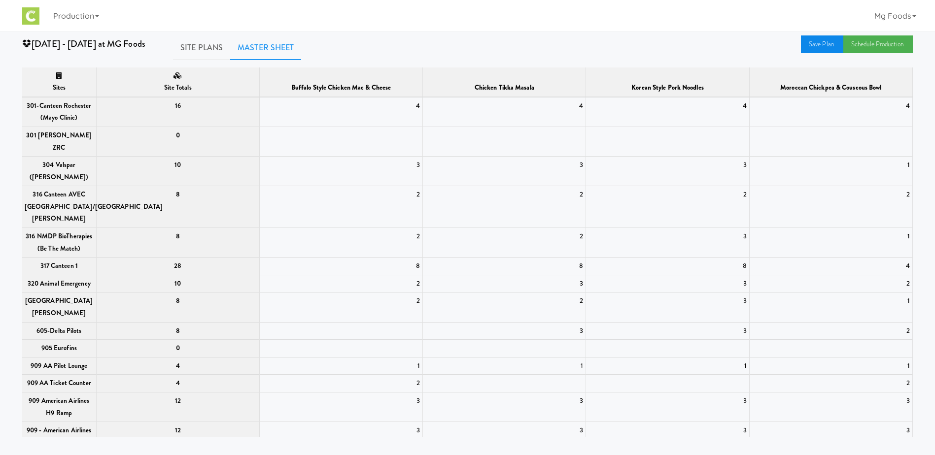
click at [816, 44] on link "Save Plan" at bounding box center [822, 44] width 42 height 18
click at [868, 46] on link "Schedule Production" at bounding box center [877, 44] width 69 height 18
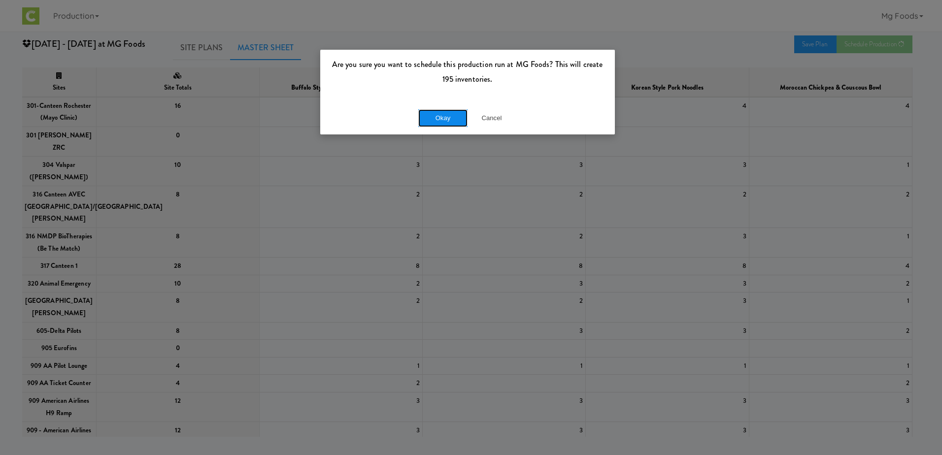
click at [444, 118] on button "Okay" at bounding box center [442, 118] width 49 height 18
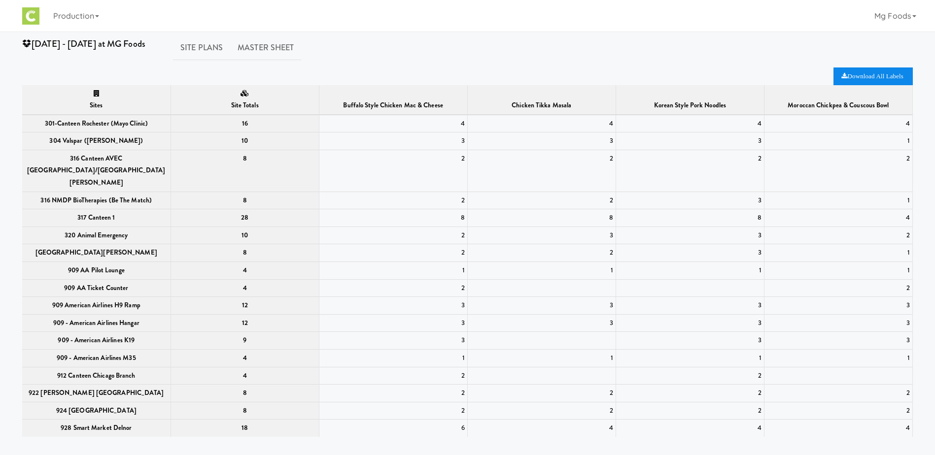
click at [859, 78] on icon "Download All Labels" at bounding box center [872, 76] width 62 height 6
